Goal: Use online tool/utility

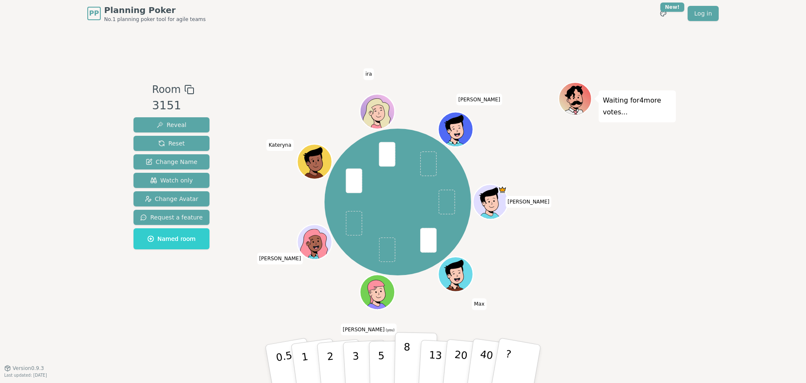
click at [401, 356] on button "8" at bounding box center [415, 364] width 43 height 64
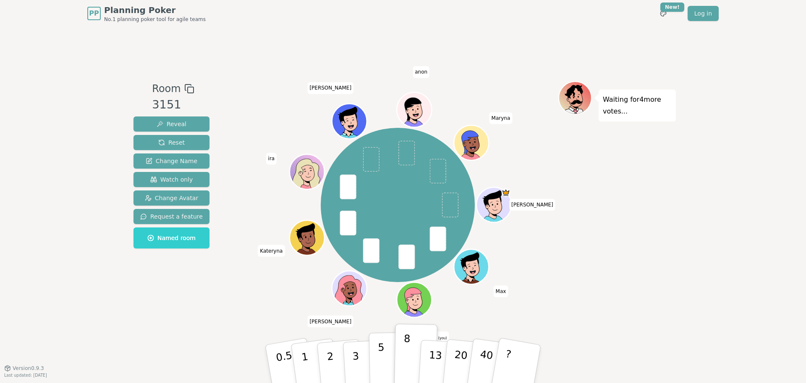
click at [389, 354] on button "5" at bounding box center [390, 364] width 43 height 64
click at [411, 348] on button "8" at bounding box center [415, 364] width 43 height 64
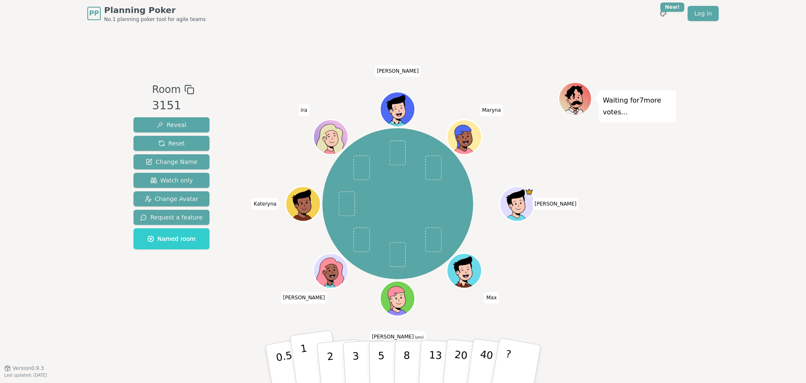
click at [311, 360] on button "1" at bounding box center [315, 364] width 50 height 68
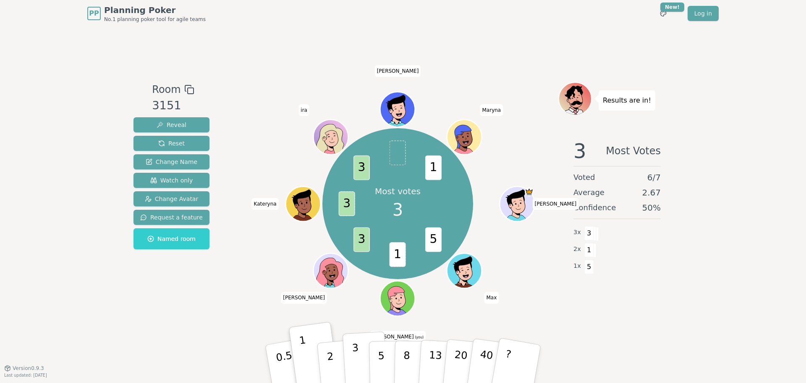
click at [352, 358] on button "3" at bounding box center [366, 364] width 46 height 66
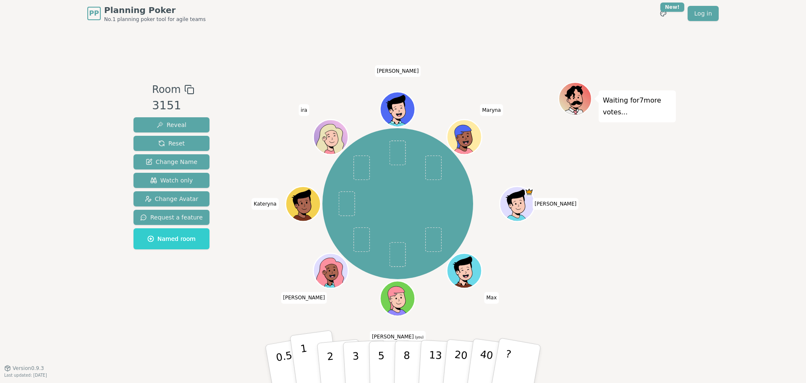
click at [317, 362] on button "1" at bounding box center [315, 364] width 50 height 68
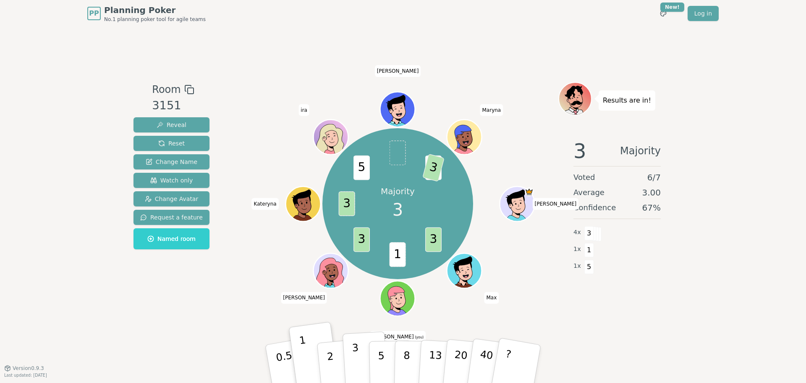
click at [356, 368] on p "3" at bounding box center [356, 364] width 9 height 46
